Goal: Check status: Check status

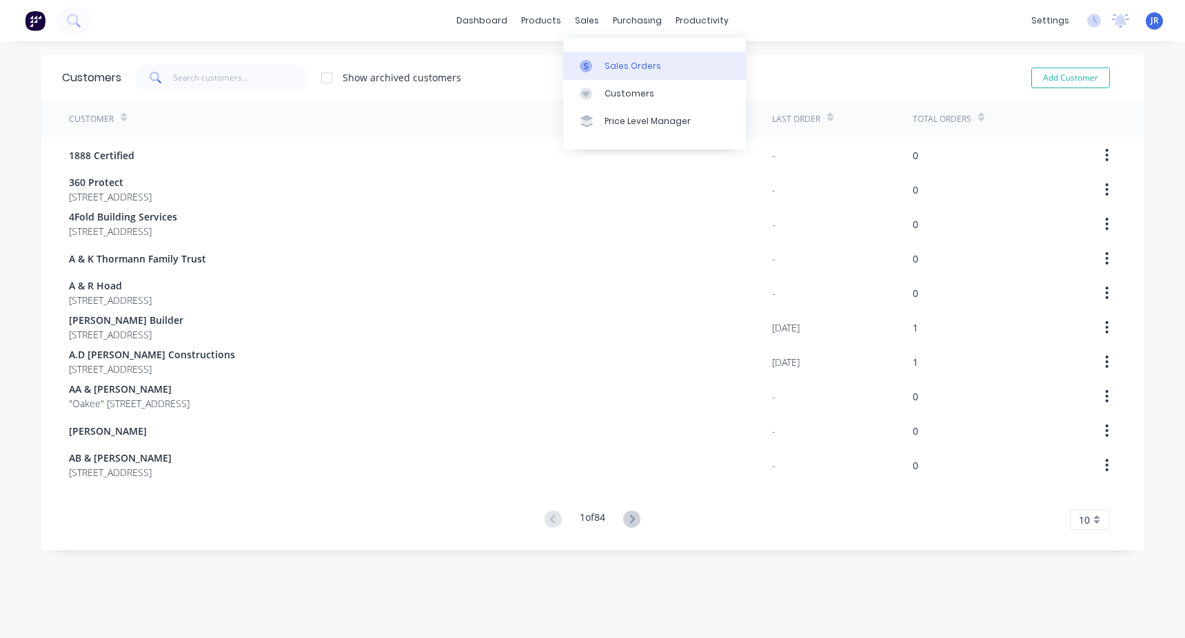
click at [606, 55] on link "Sales Orders" at bounding box center [654, 66] width 183 height 28
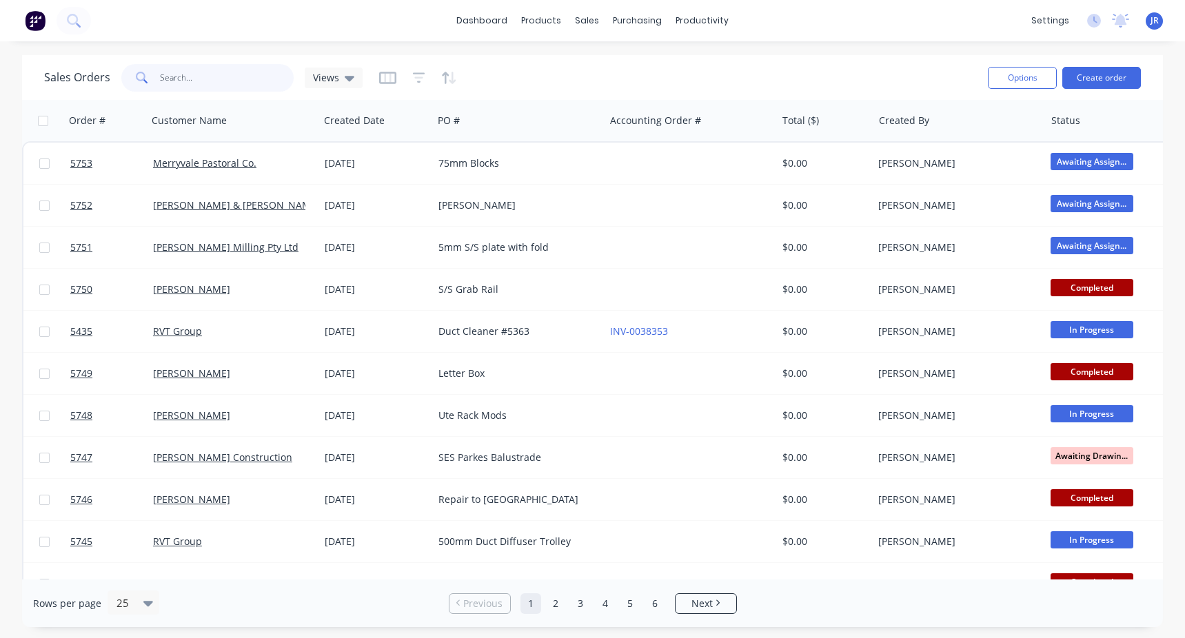
click at [184, 69] on input "text" at bounding box center [227, 78] width 134 height 28
type input "100"
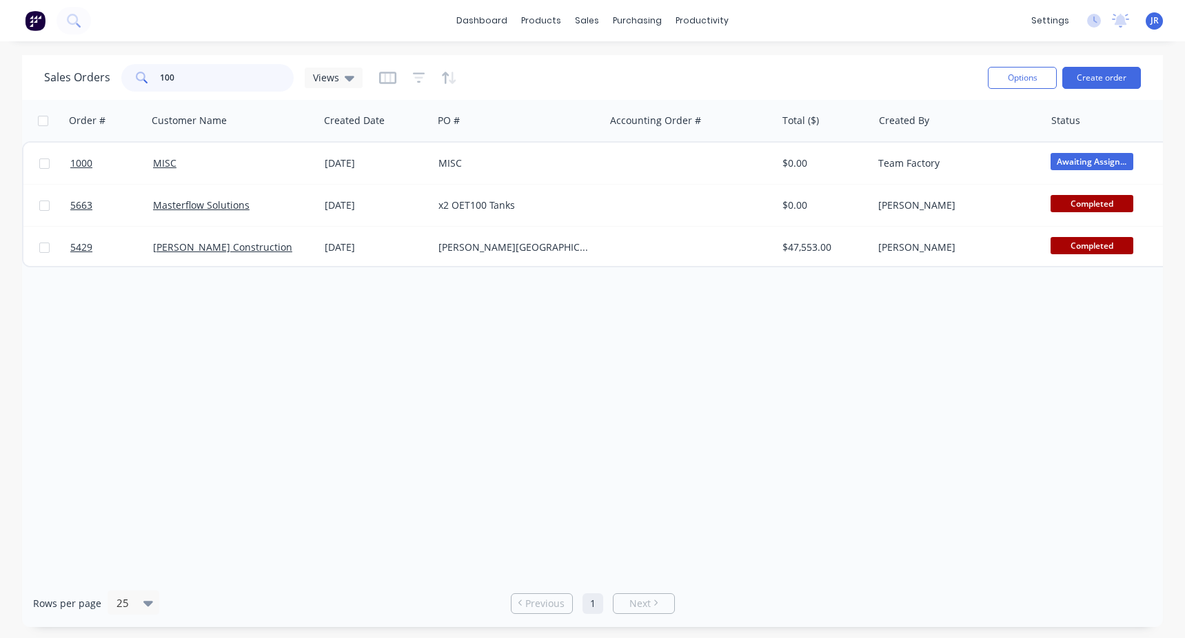
click at [184, 74] on input "100" at bounding box center [227, 78] width 134 height 28
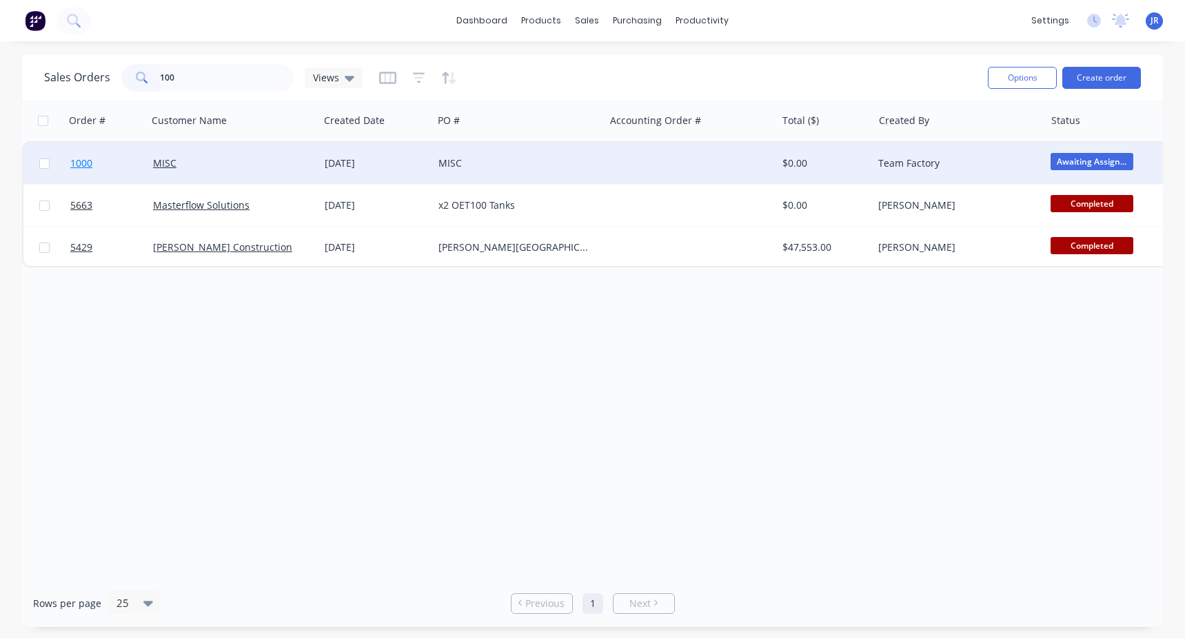
click at [117, 155] on link "1000" at bounding box center [111, 163] width 83 height 41
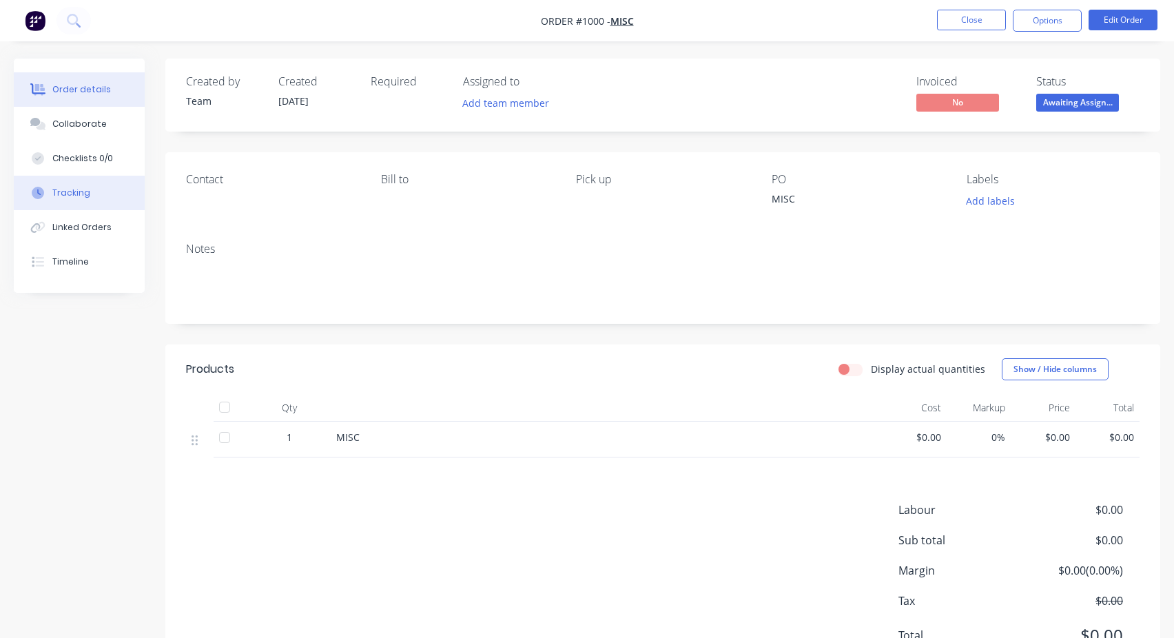
click at [108, 199] on button "Tracking" at bounding box center [79, 193] width 131 height 34
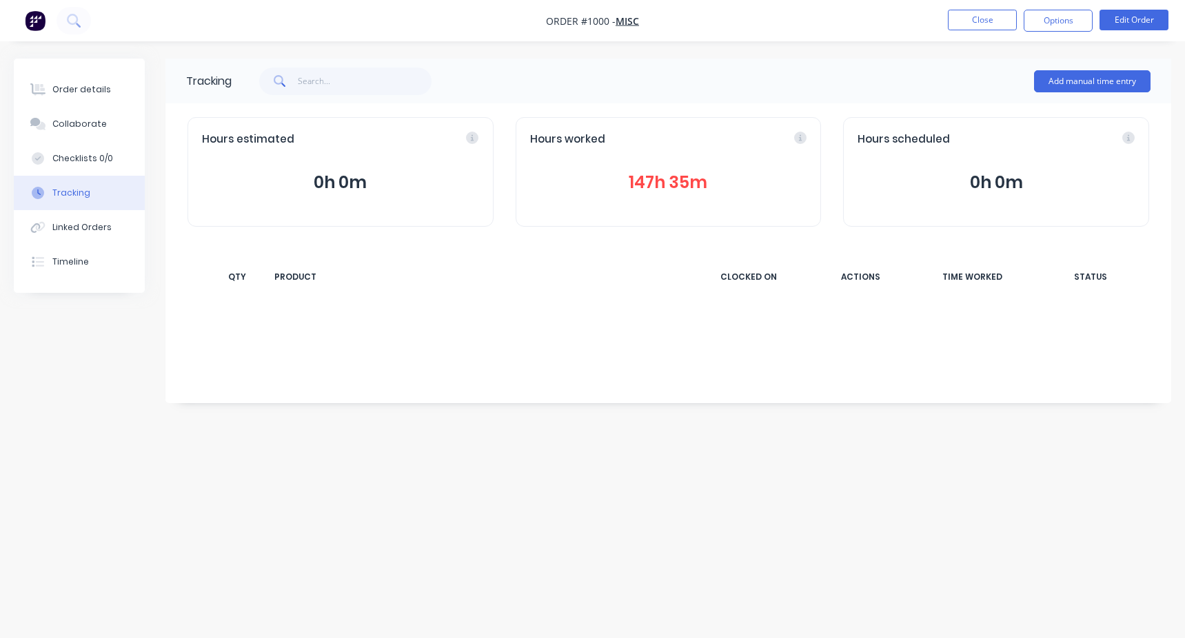
click at [662, 193] on button "147h 35m" at bounding box center [668, 183] width 277 height 26
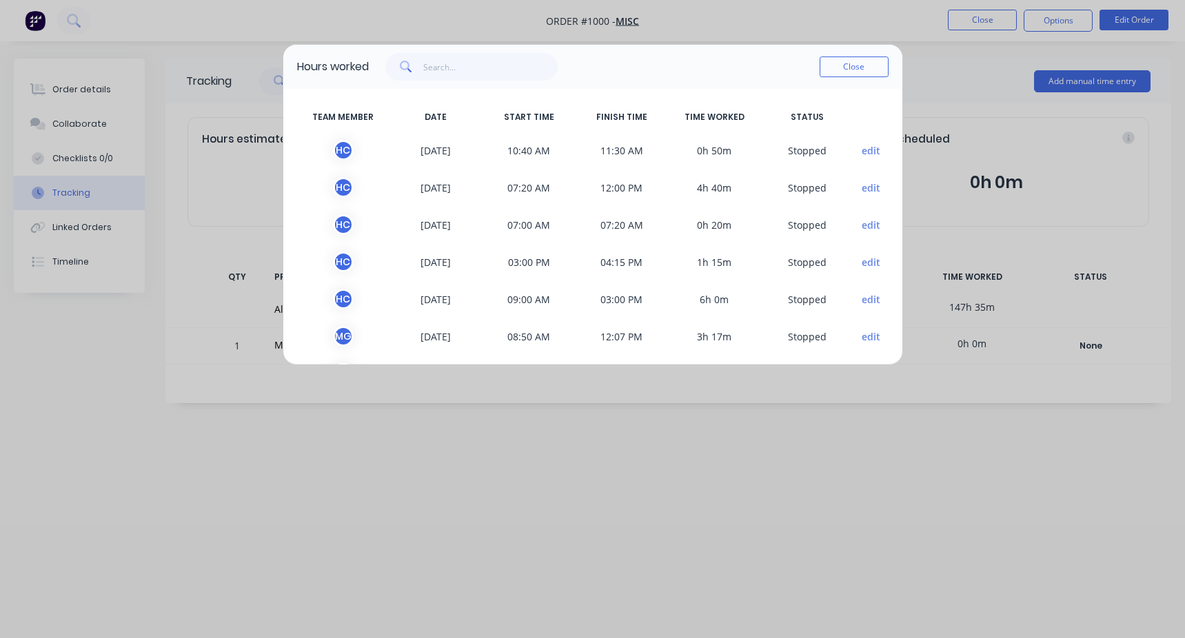
click at [345, 151] on div "H C" at bounding box center [343, 150] width 21 height 21
click at [847, 76] on button "Close" at bounding box center [854, 67] width 69 height 21
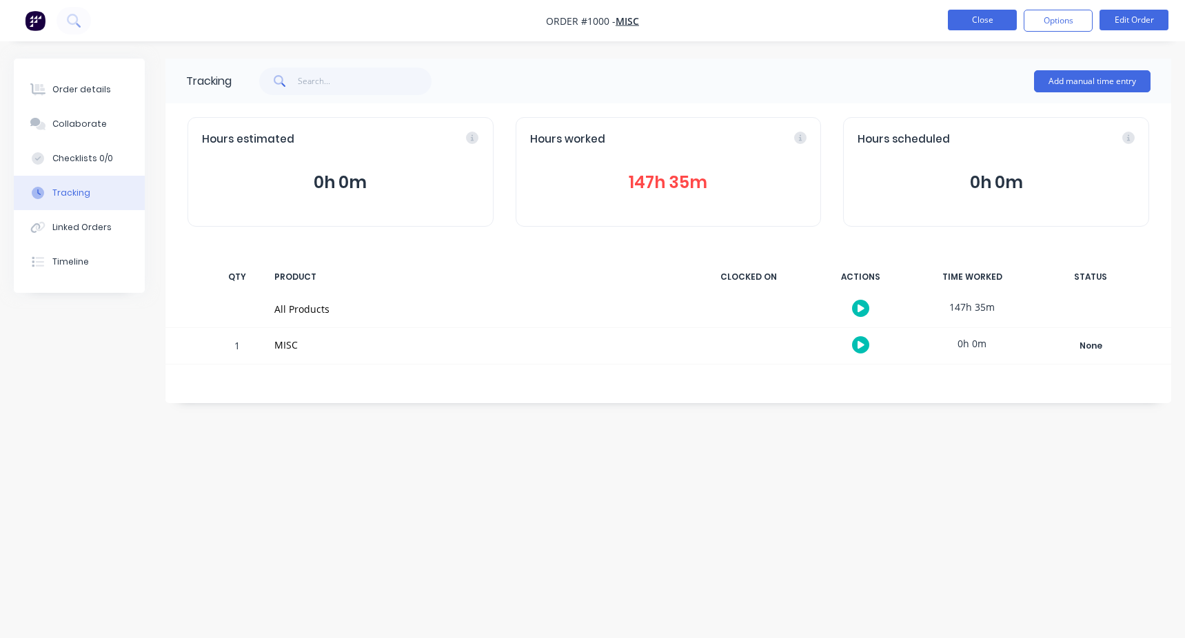
click at [988, 27] on button "Close" at bounding box center [982, 20] width 69 height 21
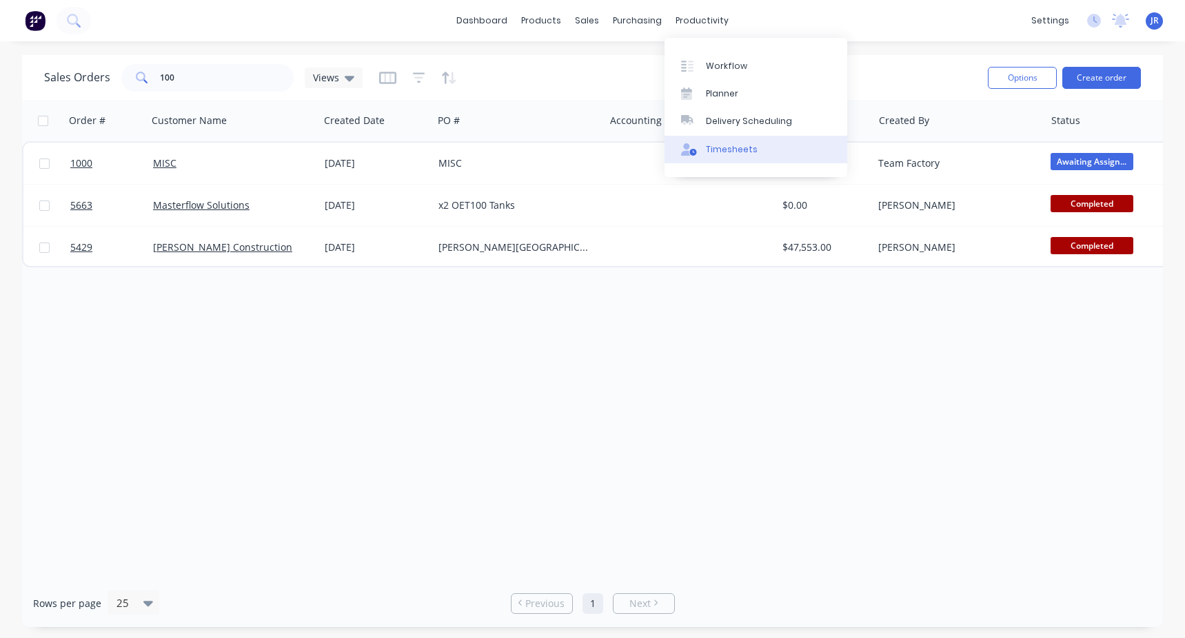
click at [726, 154] on div "Timesheets" at bounding box center [732, 149] width 52 height 12
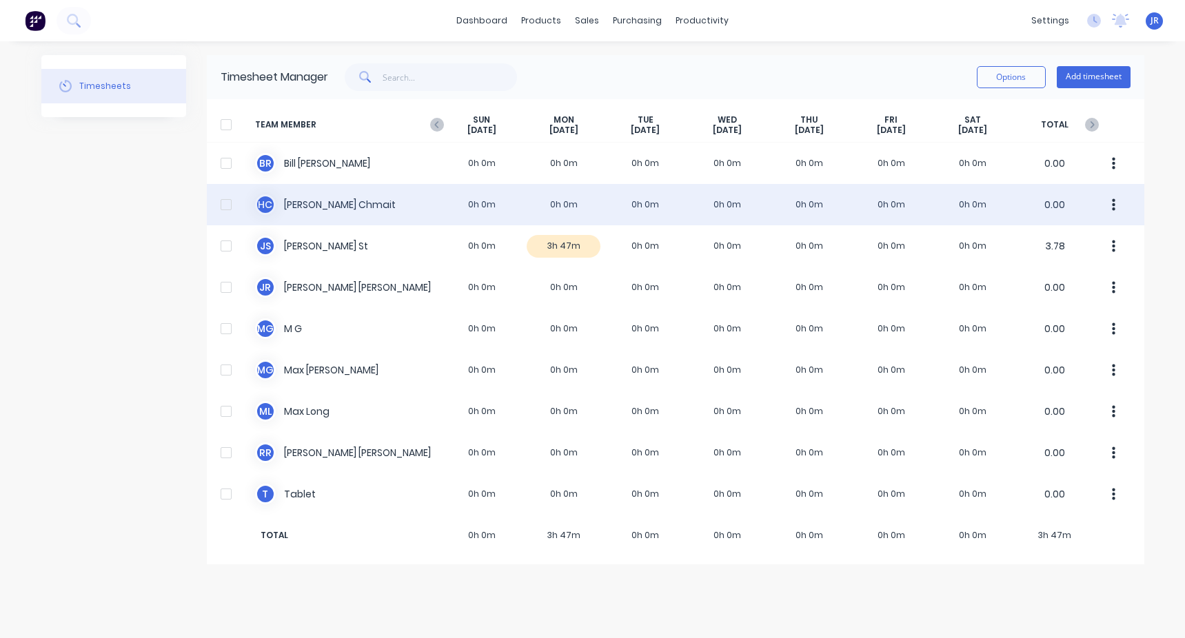
click at [351, 196] on div "[PERSON_NAME] 0h 0m 0h 0m 0h 0m 0h 0m 0h 0m 0h 0m 0h 0m 0.00" at bounding box center [675, 204] width 937 height 41
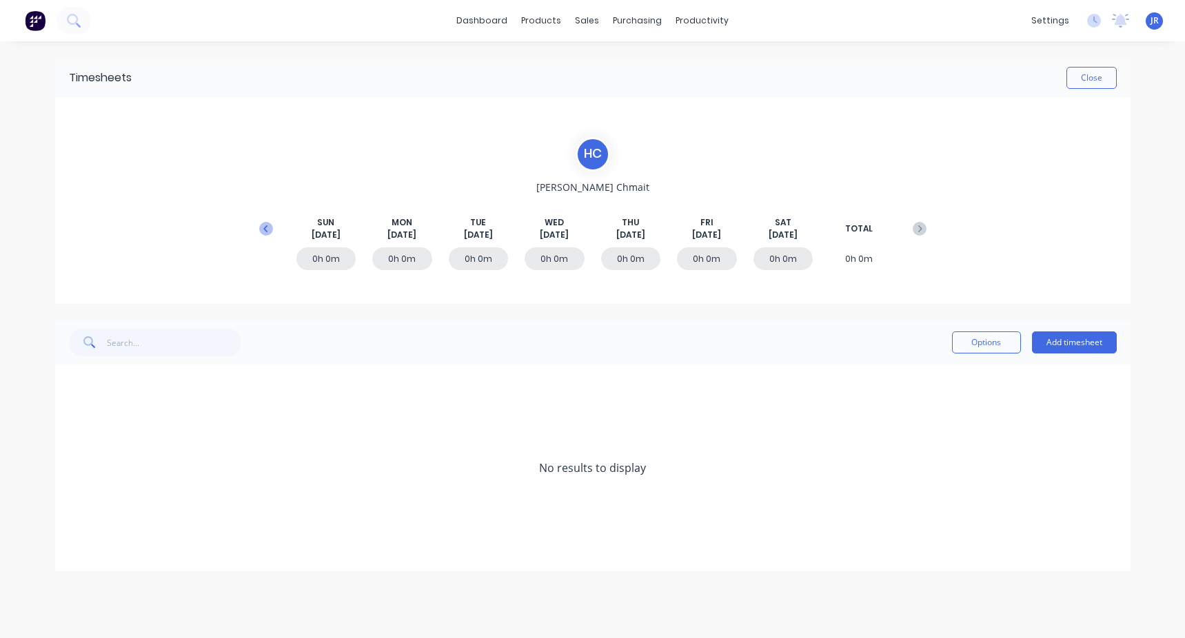
click at [263, 234] on icon at bounding box center [266, 229] width 14 height 14
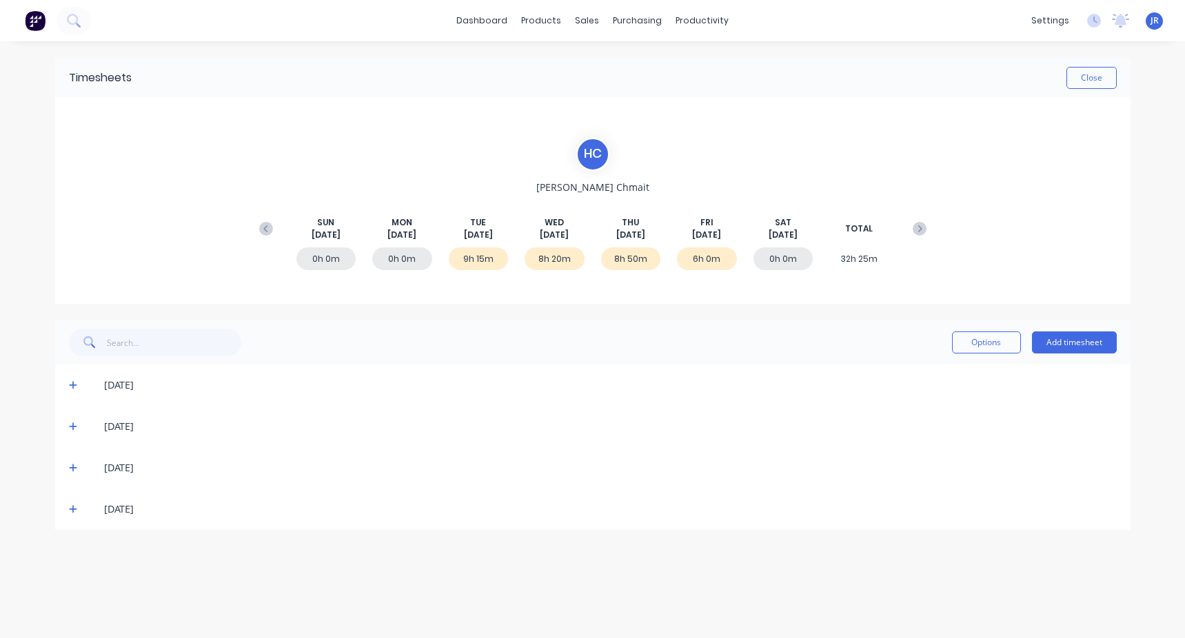
click at [72, 380] on icon at bounding box center [73, 385] width 9 height 10
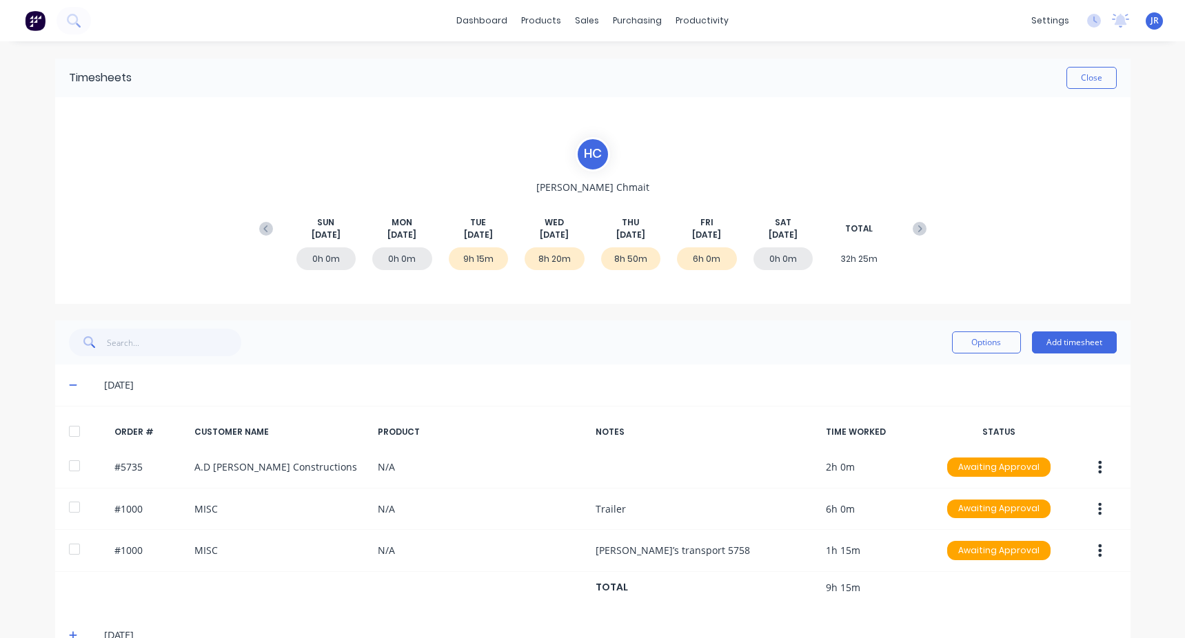
scroll to position [118, 0]
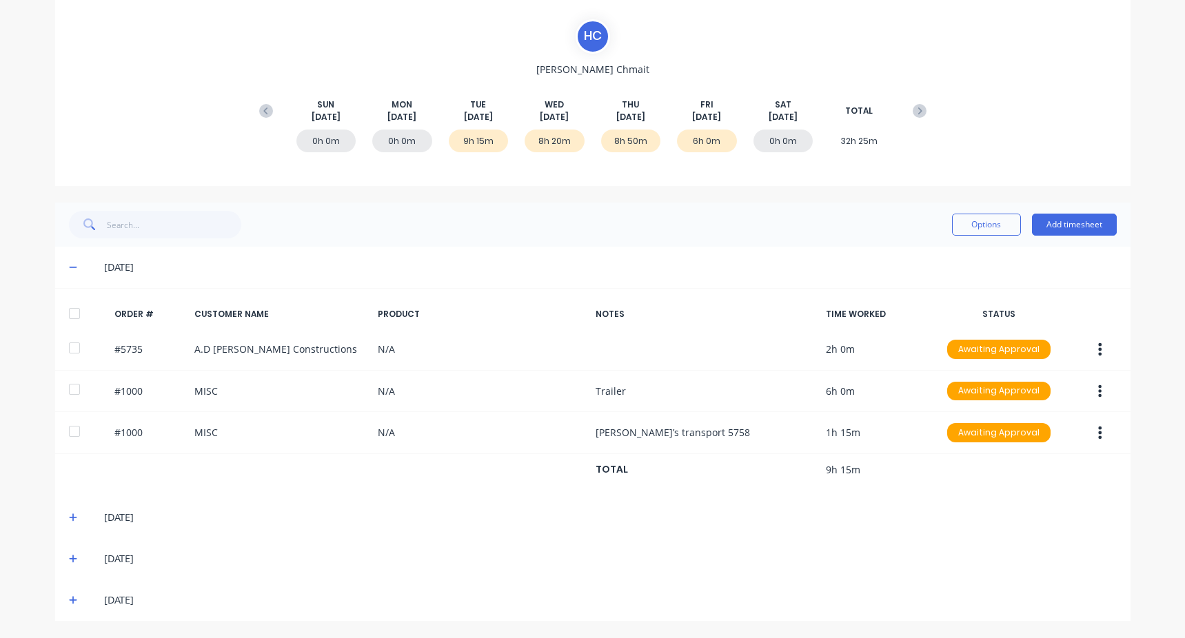
click at [69, 519] on icon at bounding box center [73, 518] width 9 height 10
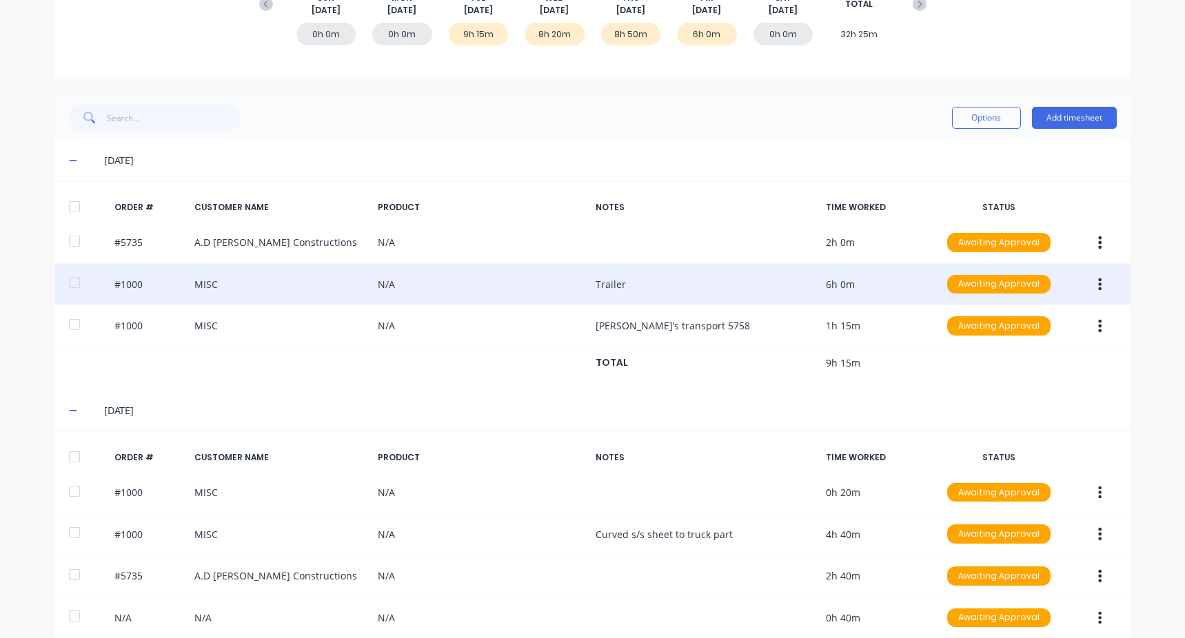
scroll to position [368, 0]
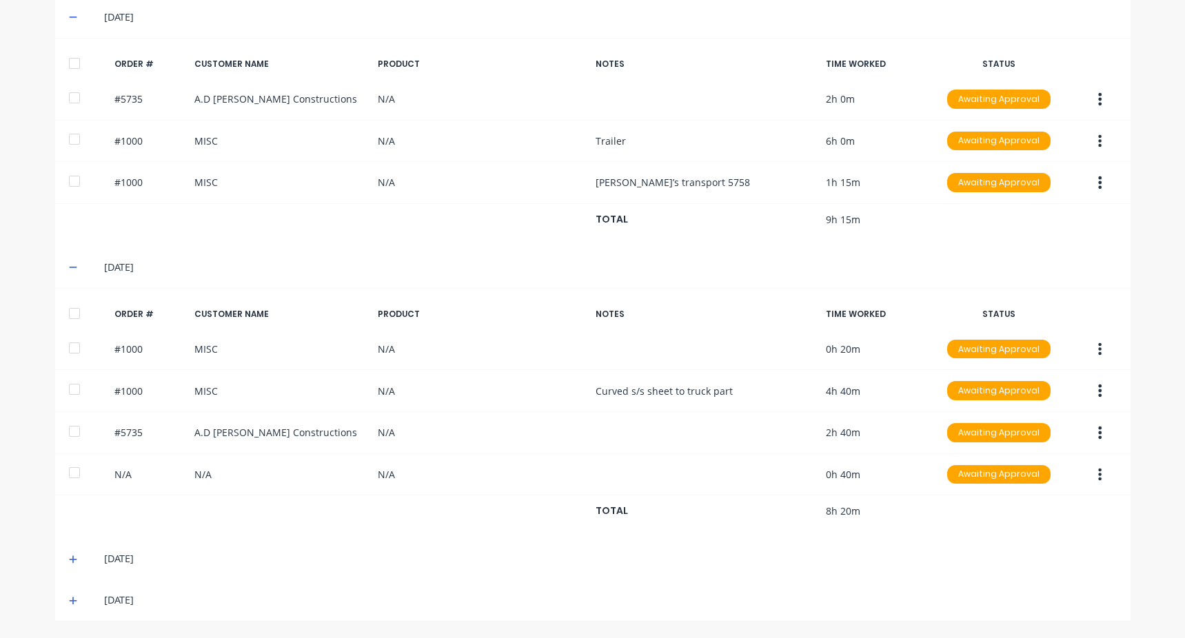
click at [69, 560] on icon at bounding box center [73, 560] width 9 height 10
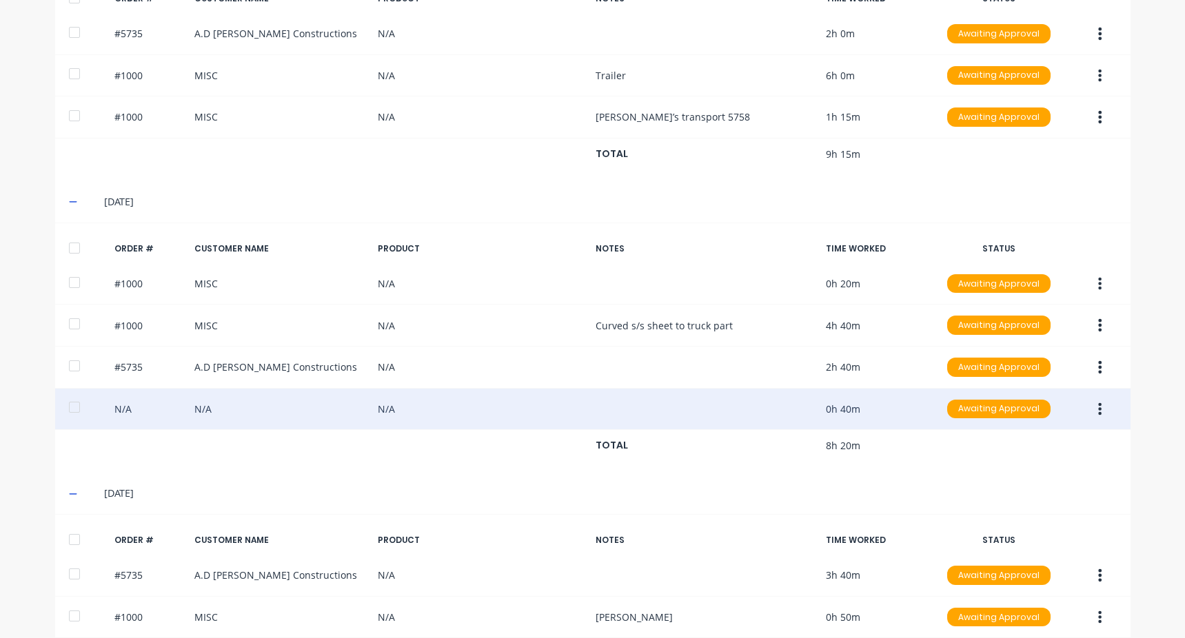
scroll to position [577, 0]
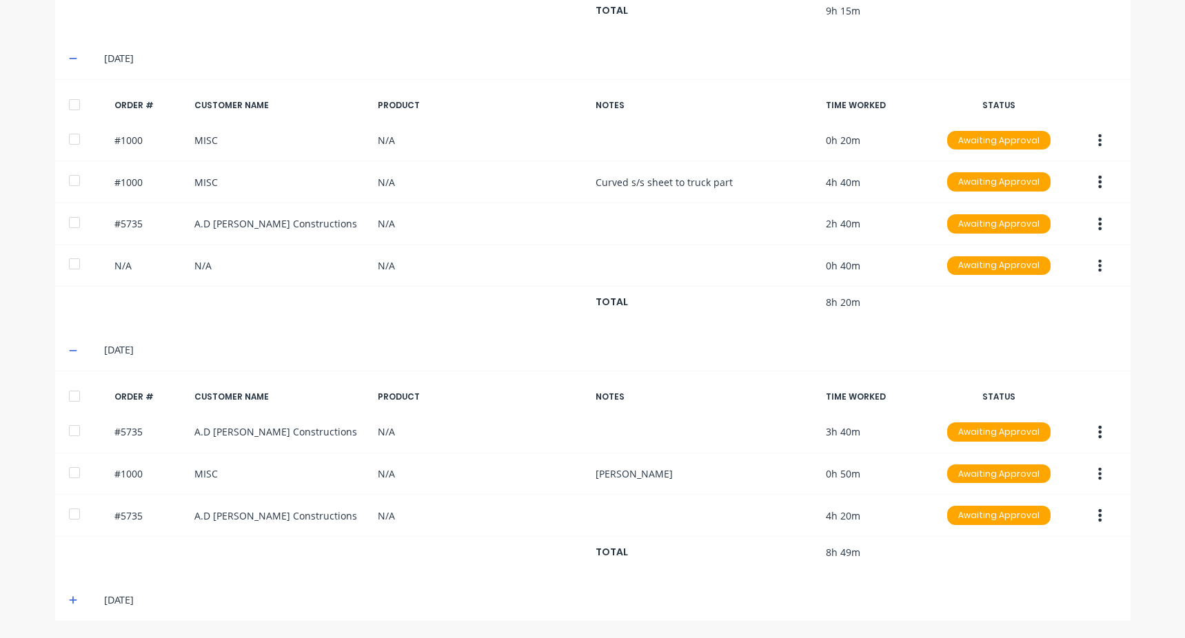
click at [69, 602] on icon at bounding box center [73, 601] width 9 height 10
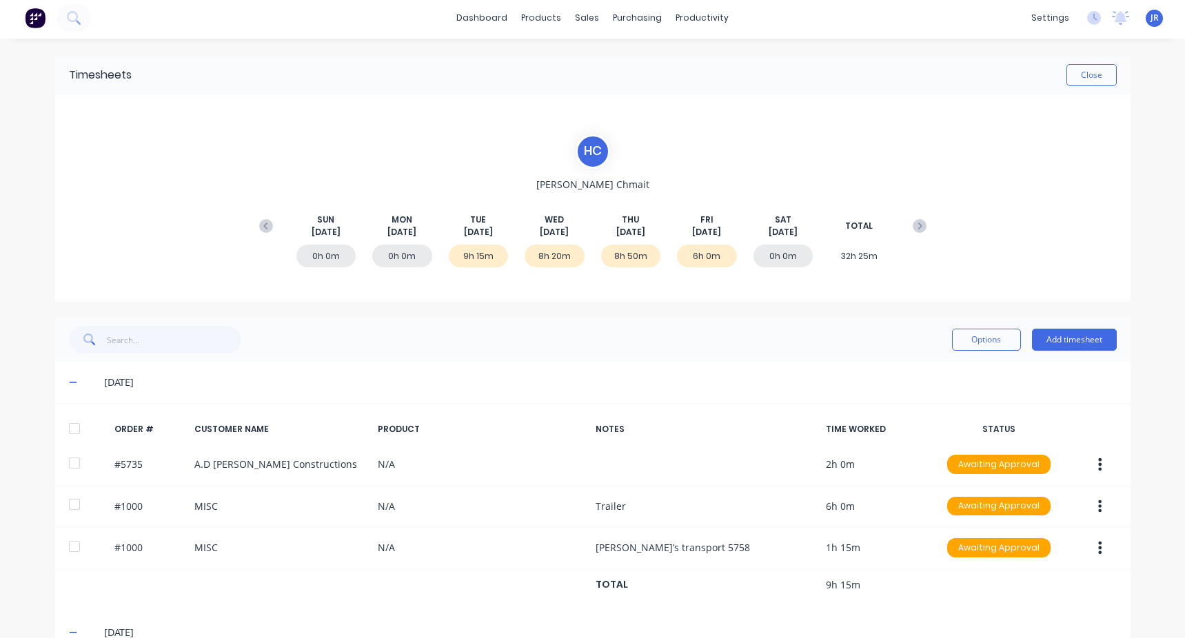
scroll to position [0, 0]
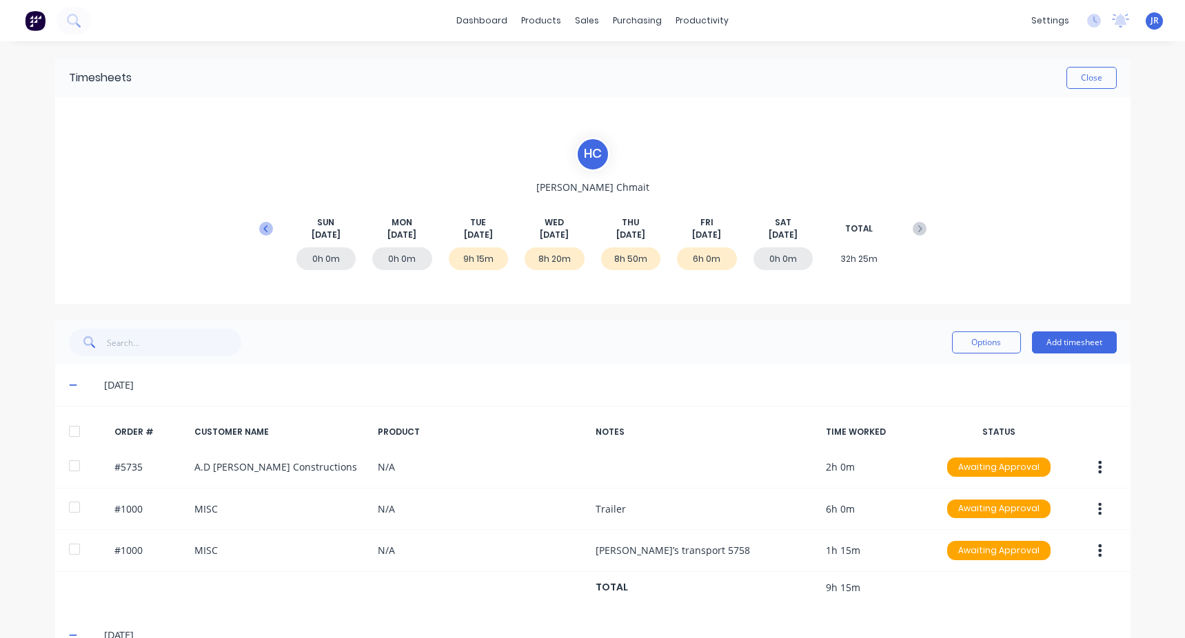
click at [259, 235] on icon at bounding box center [266, 229] width 14 height 14
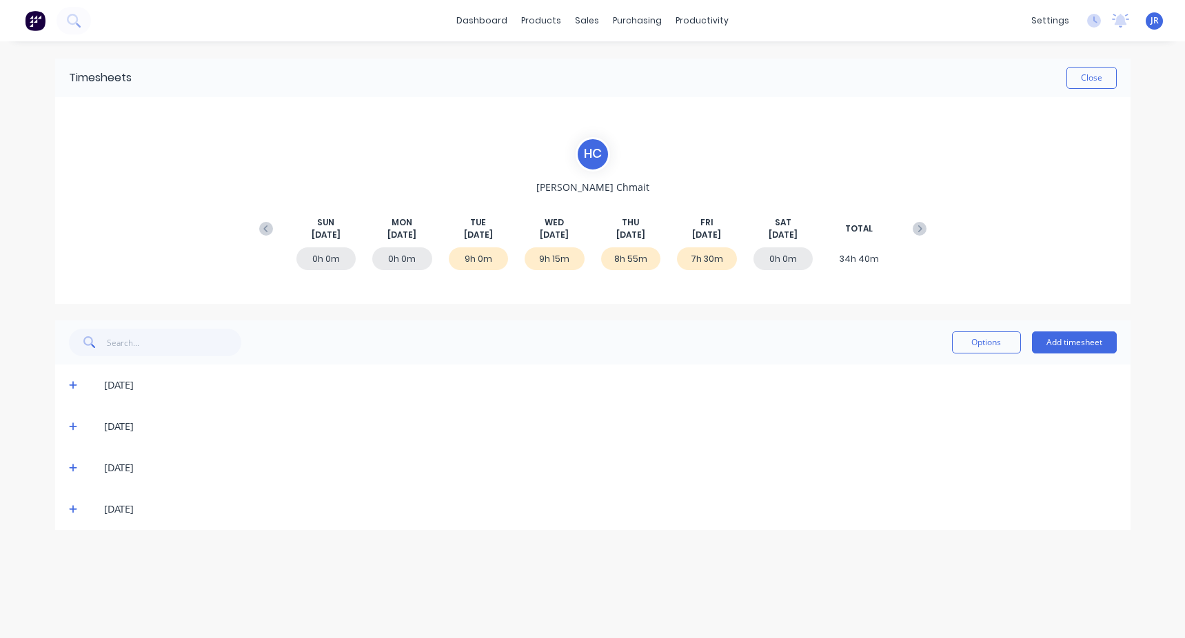
click at [72, 390] on icon at bounding box center [73, 385] width 9 height 10
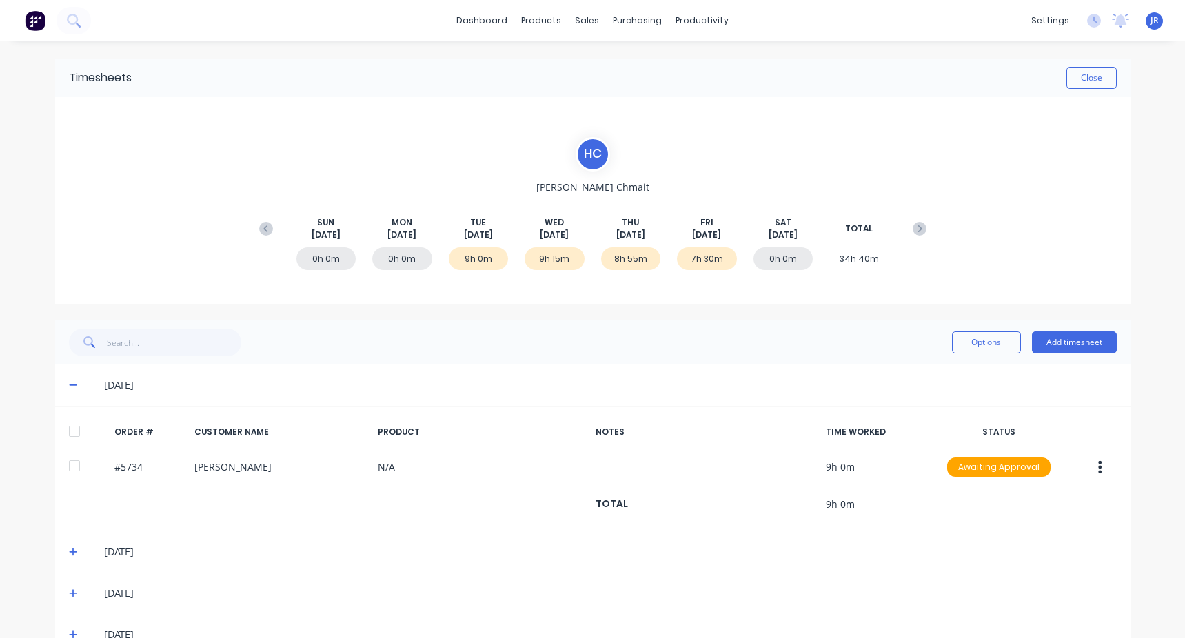
scroll to position [34, 0]
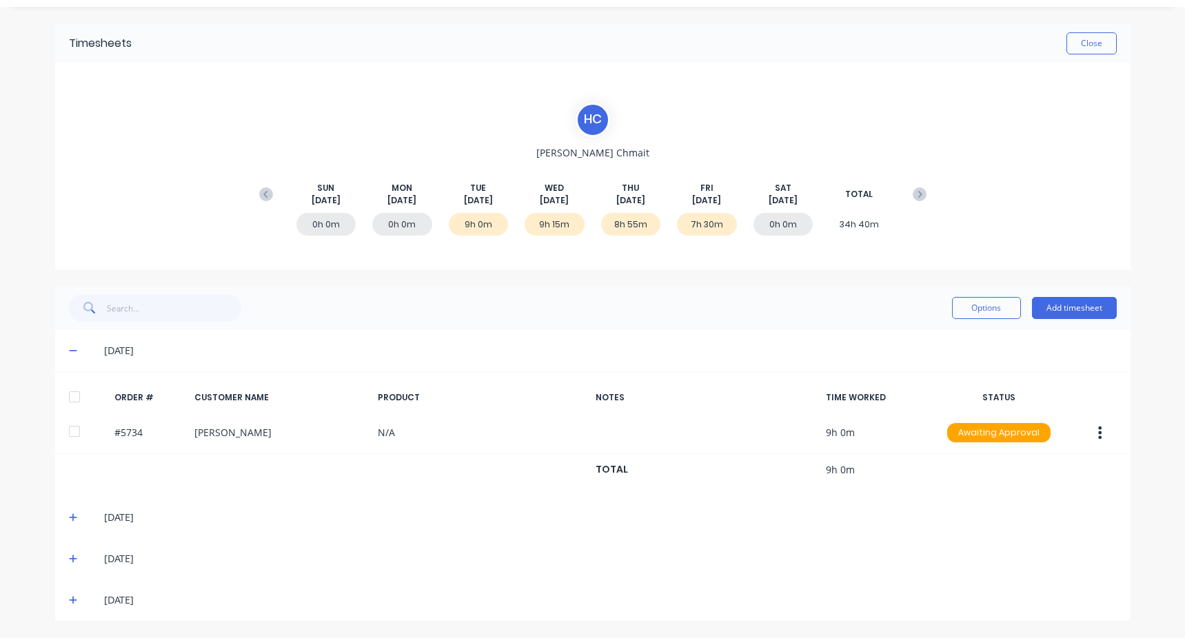
click at [62, 520] on div "[DATE]" at bounding box center [592, 517] width 1075 height 41
click at [69, 520] on icon at bounding box center [73, 517] width 8 height 8
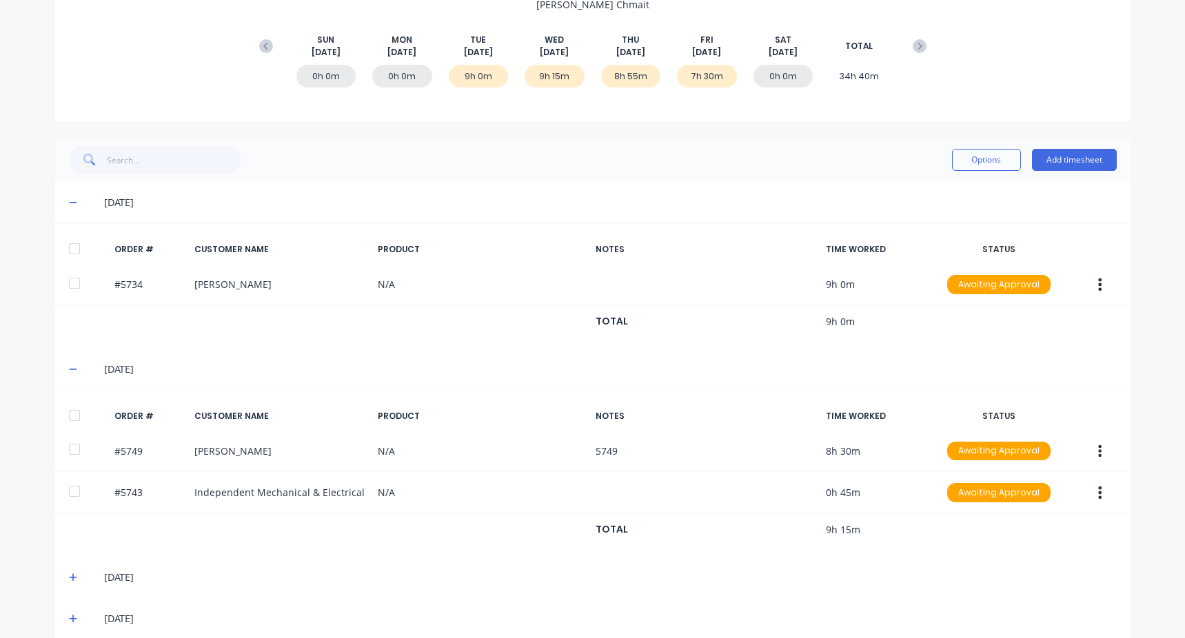
scroll to position [201, 0]
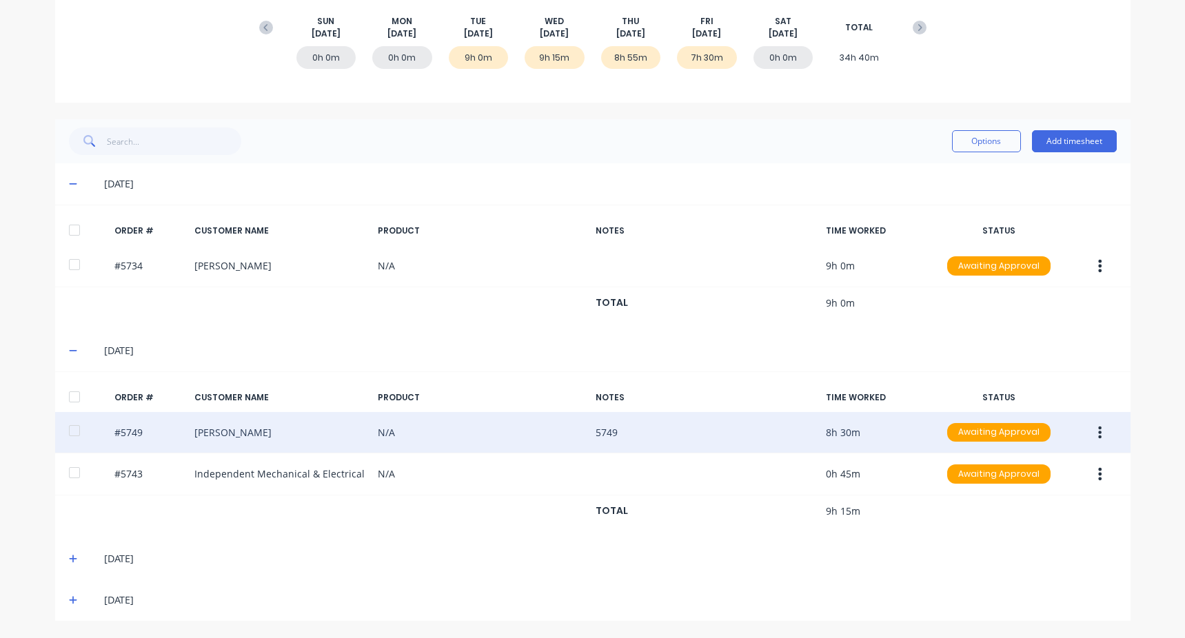
click at [280, 429] on div "#5749 [PERSON_NAME] N/A 5749 8h 30m Awaiting Approval" at bounding box center [592, 433] width 1075 height 42
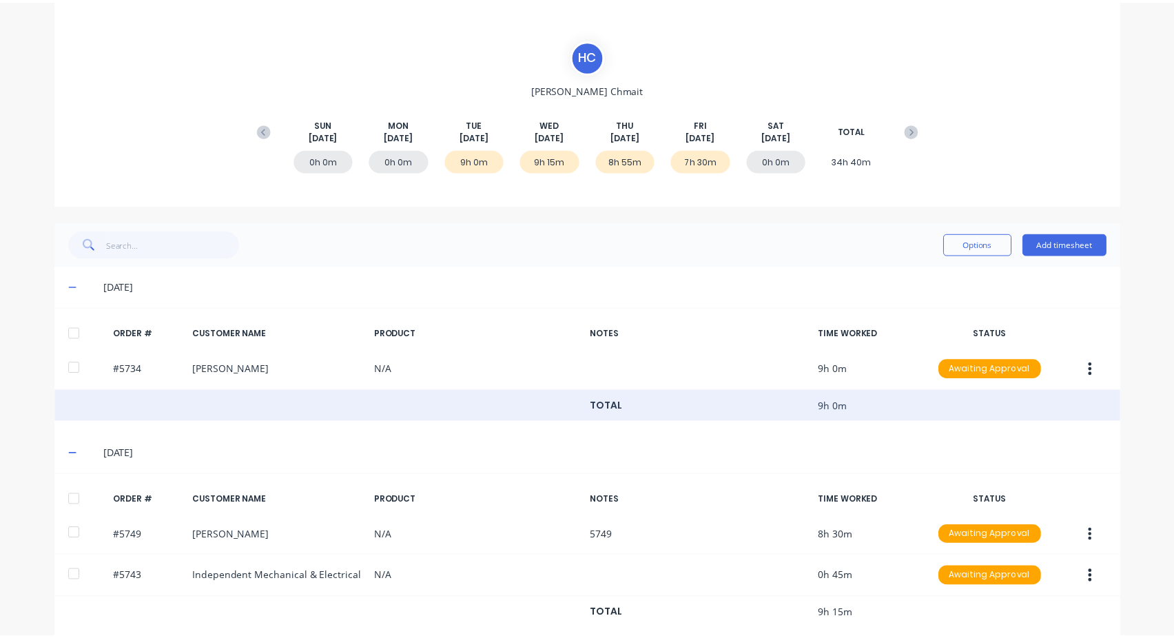
scroll to position [0, 0]
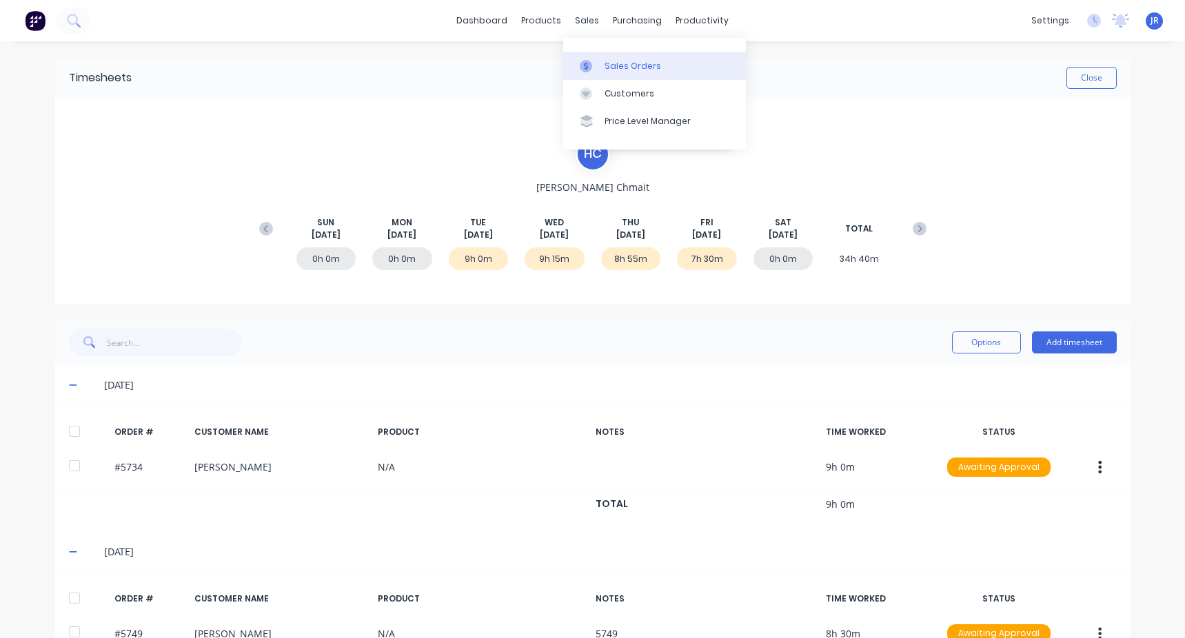
click at [600, 58] on link "Sales Orders" at bounding box center [654, 66] width 183 height 28
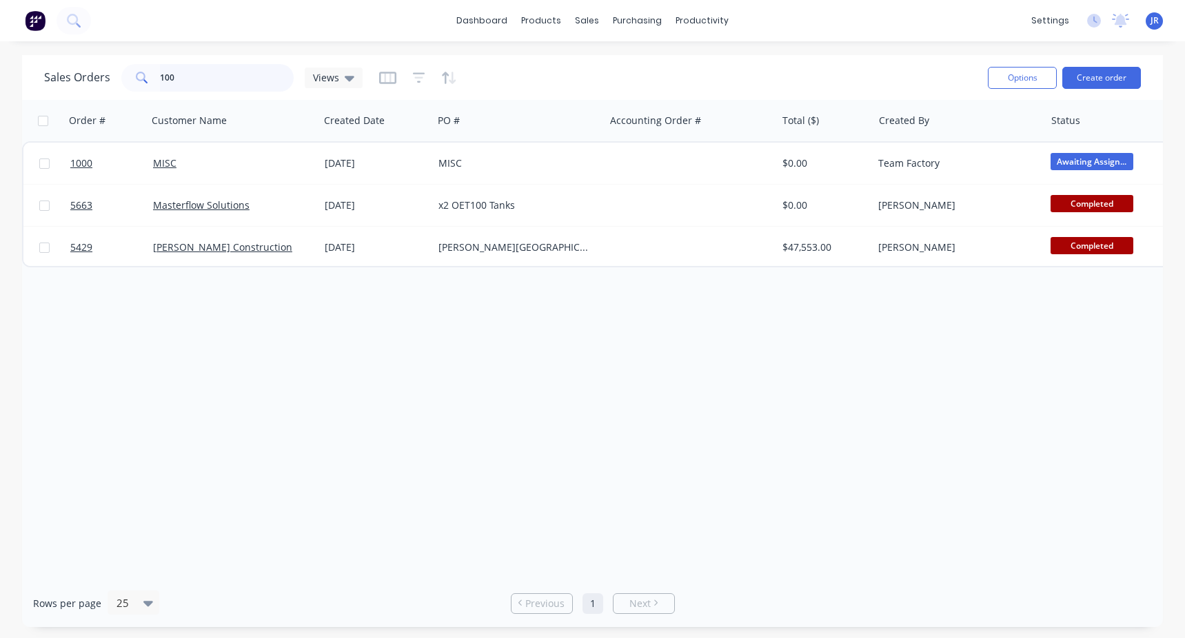
click at [202, 83] on input "100" at bounding box center [227, 78] width 134 height 28
drag, startPoint x: 186, startPoint y: 83, endPoint x: 159, endPoint y: 86, distance: 27.1
click at [161, 86] on input "100" at bounding box center [227, 78] width 134 height 28
type input "5749"
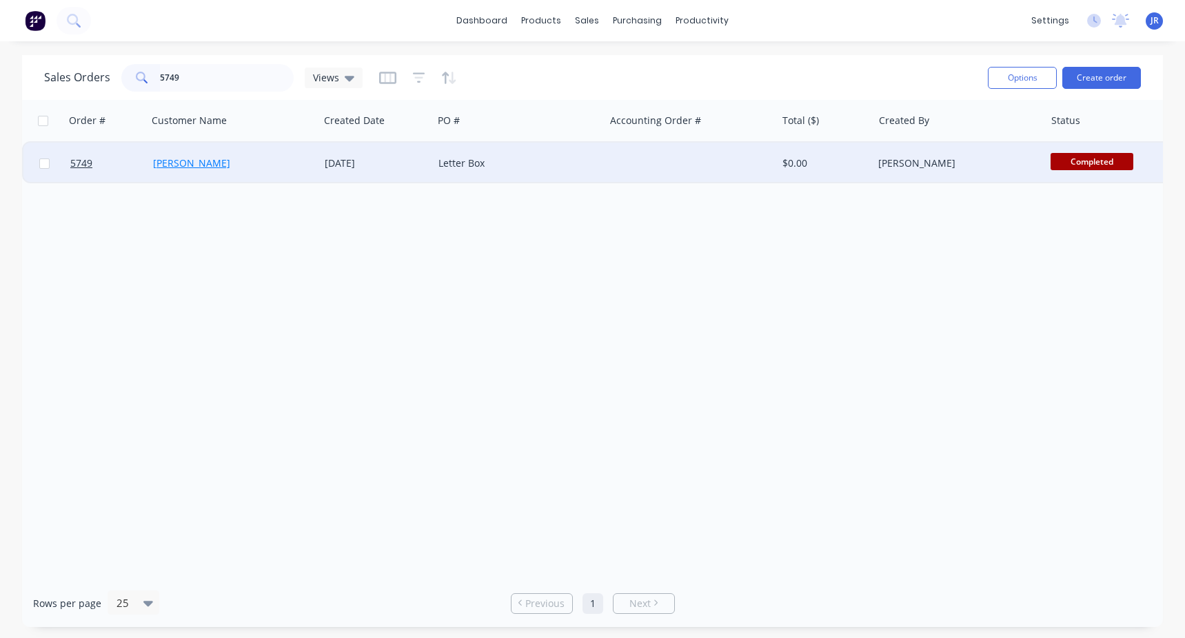
click at [186, 166] on link "[PERSON_NAME]" at bounding box center [191, 162] width 77 height 13
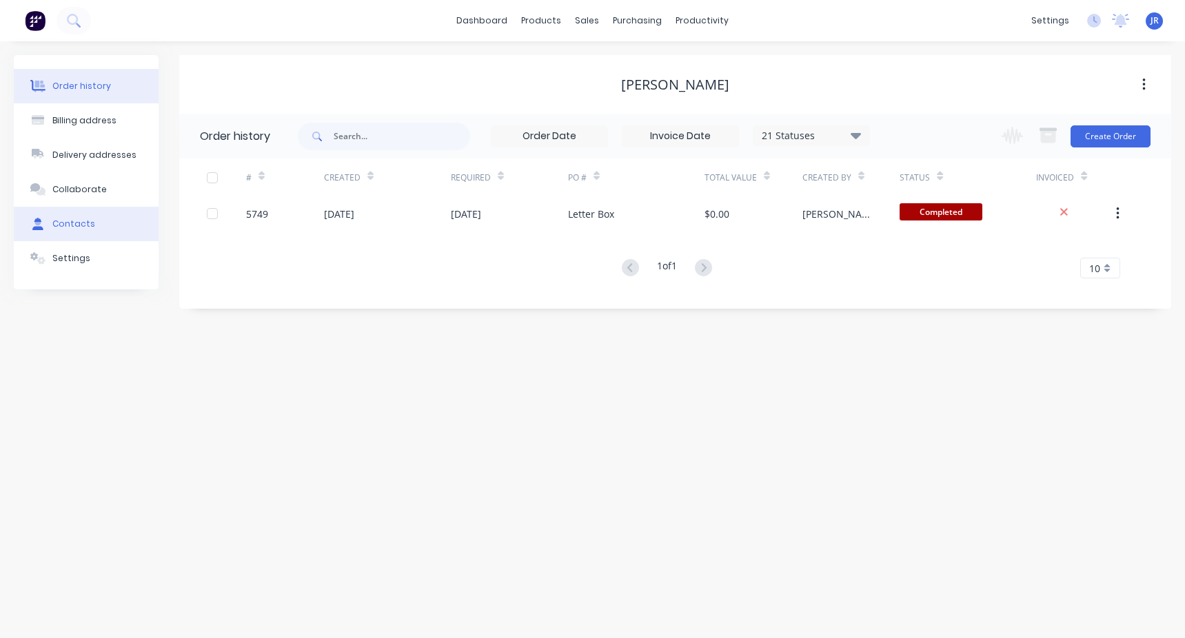
click at [74, 225] on div "Contacts" at bounding box center [73, 224] width 43 height 12
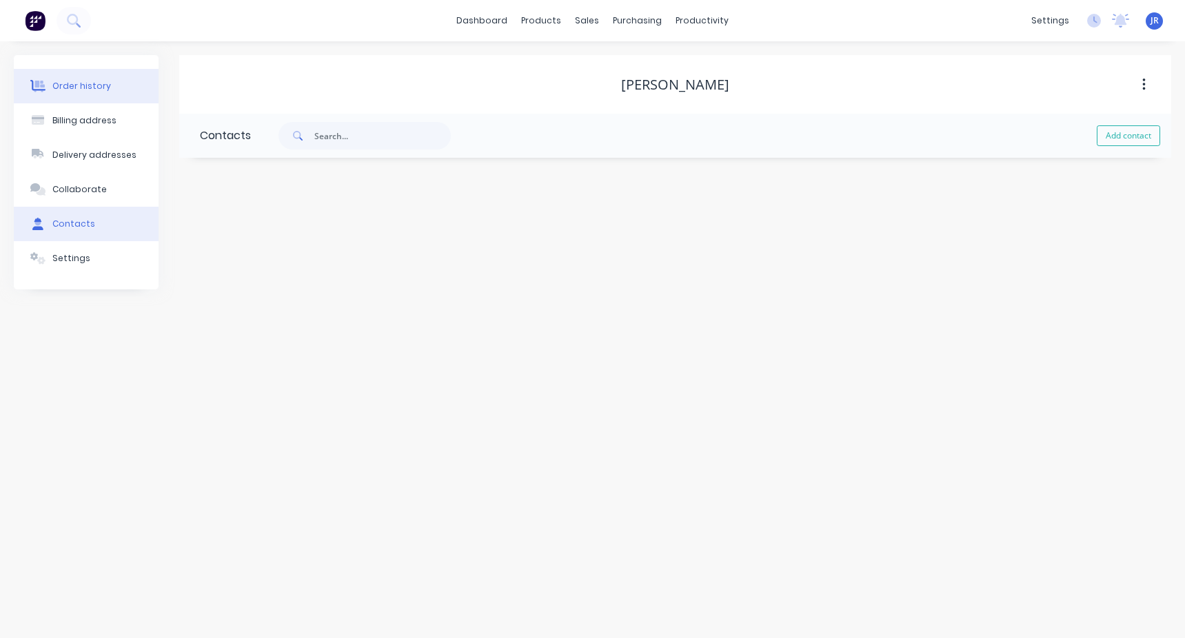
click at [90, 99] on button "Order history" at bounding box center [86, 86] width 145 height 34
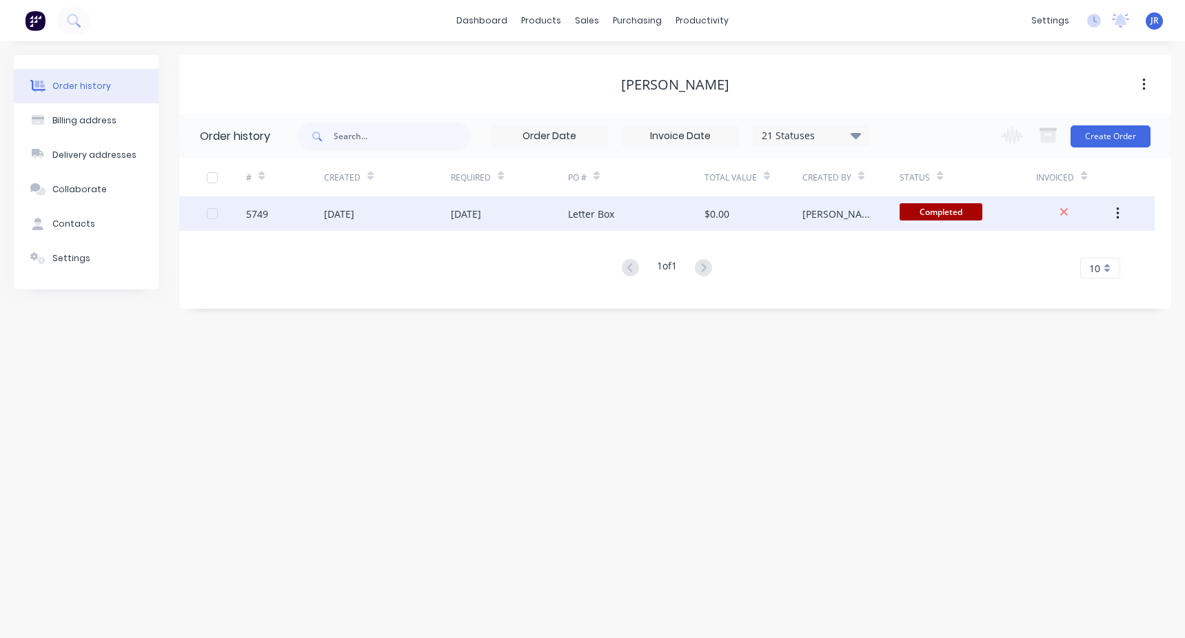
click at [676, 207] on div "Letter Box" at bounding box center [636, 213] width 136 height 34
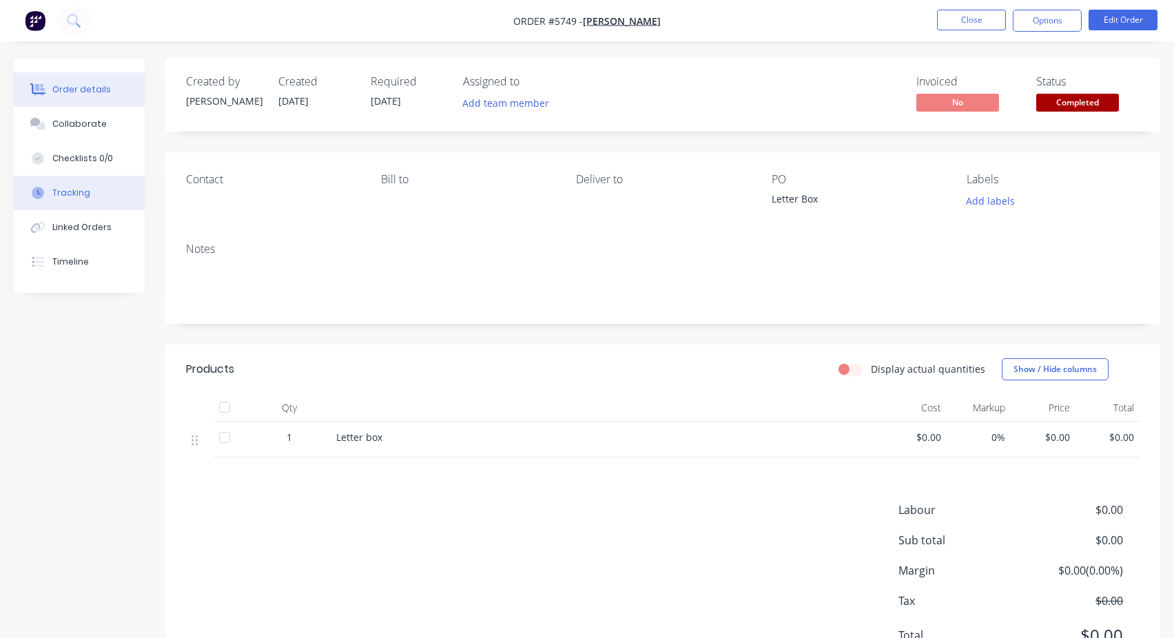
click at [64, 198] on div "Tracking" at bounding box center [71, 193] width 38 height 12
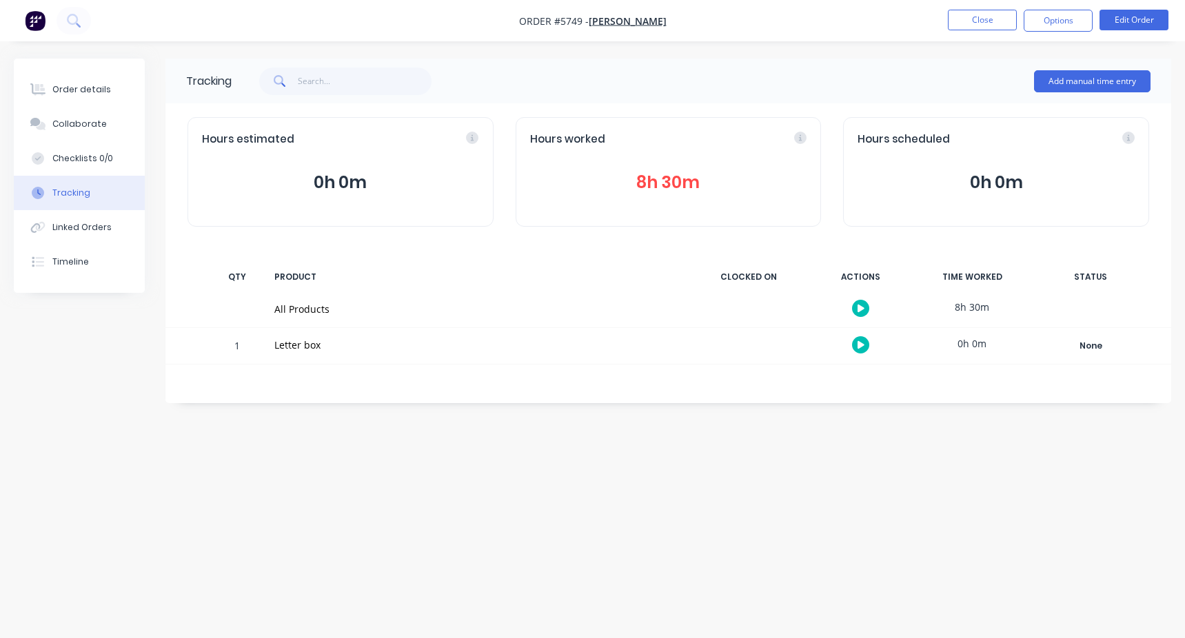
click at [663, 184] on button "8h 30m" at bounding box center [668, 183] width 277 height 26
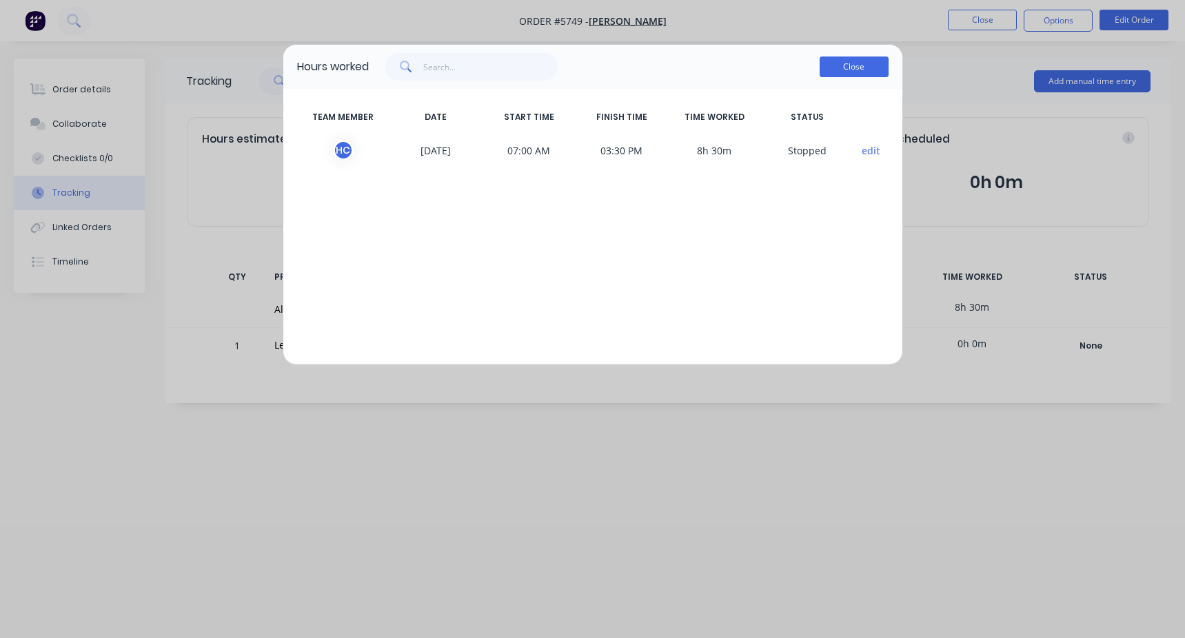
click at [831, 74] on button "Close" at bounding box center [854, 67] width 69 height 21
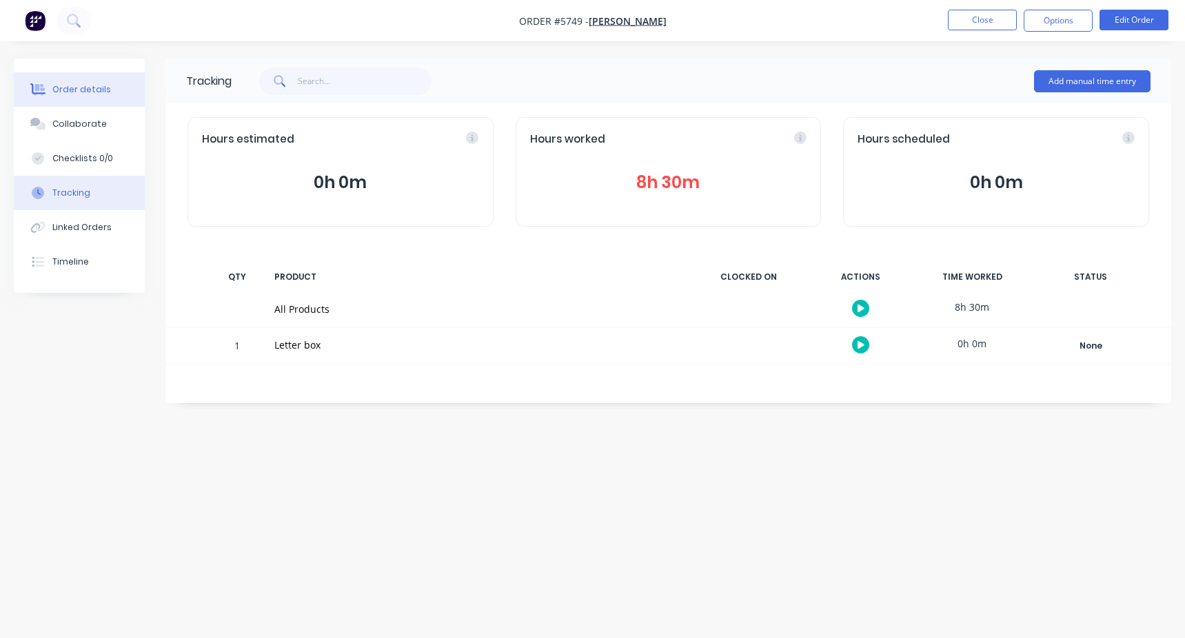
click at [88, 100] on button "Order details" at bounding box center [79, 89] width 131 height 34
